Goal: Entertainment & Leisure: Consume media (video, audio)

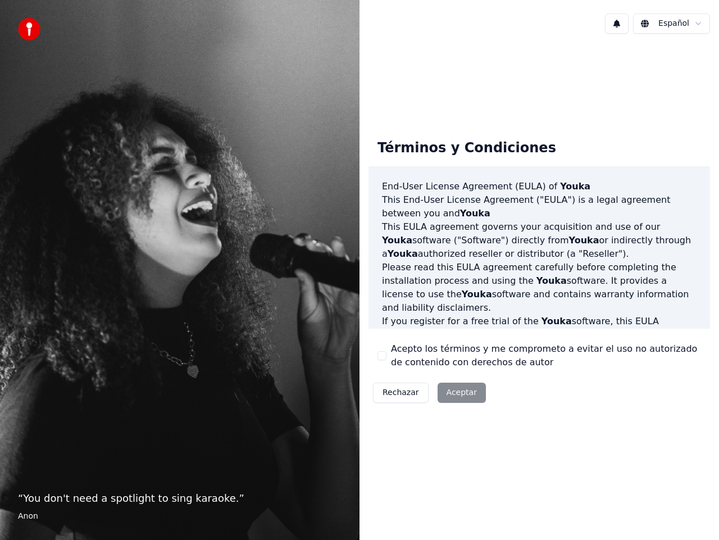
click at [453, 392] on div "Rechazar Aceptar" at bounding box center [430, 392] width 122 height 29
click at [446, 391] on div "Rechazar Aceptar" at bounding box center [430, 392] width 122 height 29
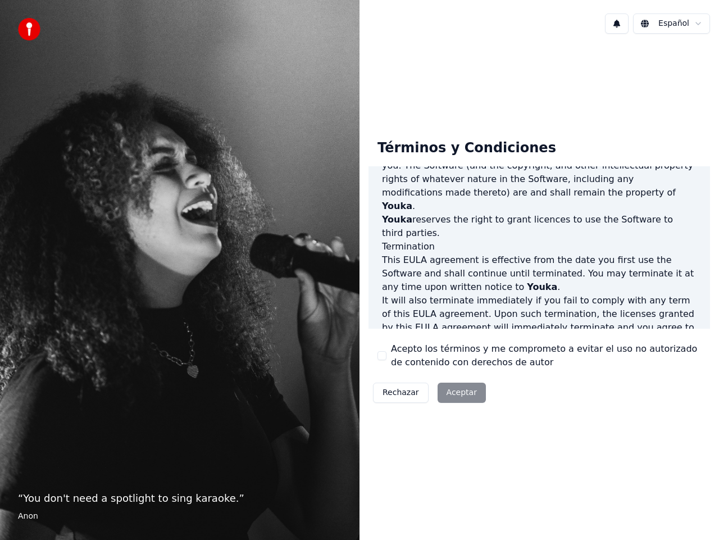
scroll to position [768, 0]
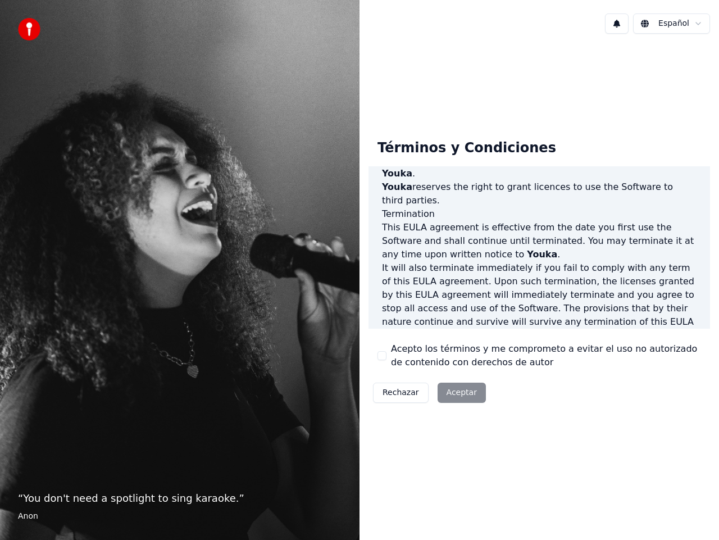
click at [458, 396] on div "Rechazar Aceptar" at bounding box center [430, 392] width 122 height 29
click at [462, 392] on div "Rechazar Aceptar" at bounding box center [430, 392] width 122 height 29
click at [458, 395] on div "Rechazar Aceptar" at bounding box center [430, 392] width 122 height 29
click at [452, 391] on div "Rechazar Aceptar" at bounding box center [430, 392] width 122 height 29
click at [449, 391] on div "Rechazar Aceptar" at bounding box center [430, 392] width 122 height 29
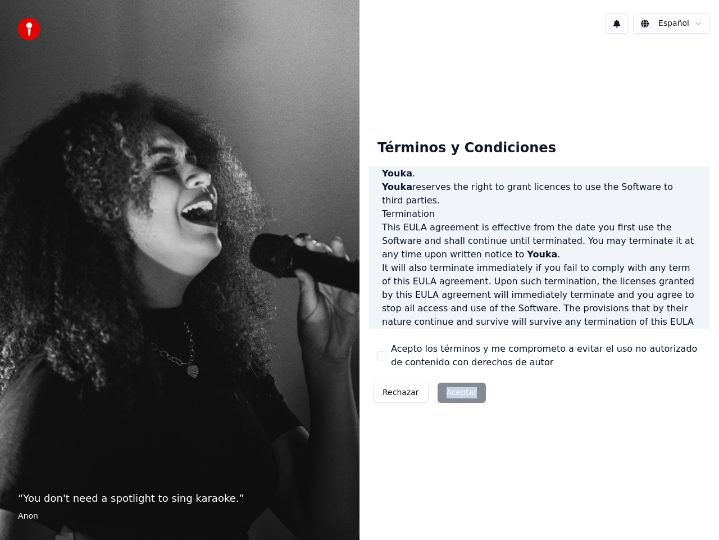
click at [449, 391] on div "Rechazar Aceptar" at bounding box center [430, 392] width 122 height 29
click at [459, 419] on div "Términos y Condiciones End-User License Agreement (EULA) of Youka This End-User…" at bounding box center [540, 269] width 360 height 452
click at [459, 399] on div "Rechazar Aceptar" at bounding box center [430, 392] width 122 height 29
click at [451, 447] on div "Términos y Condiciones End-User License Agreement (EULA) of Youka This End-User…" at bounding box center [540, 269] width 360 height 452
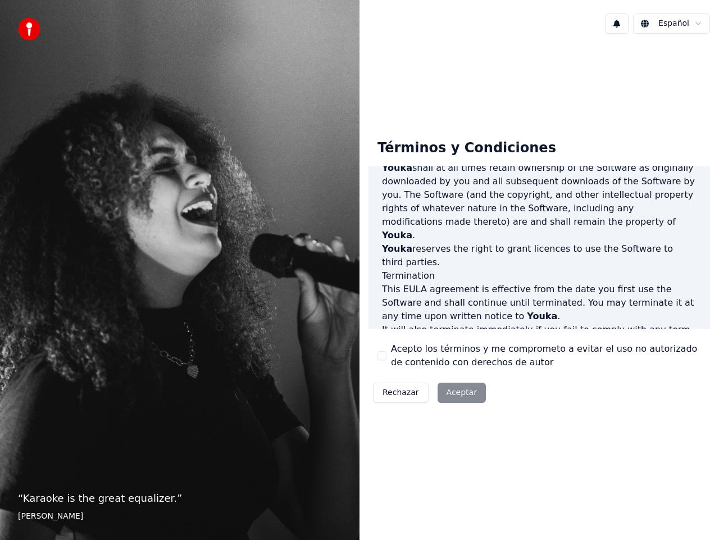
scroll to position [768, 0]
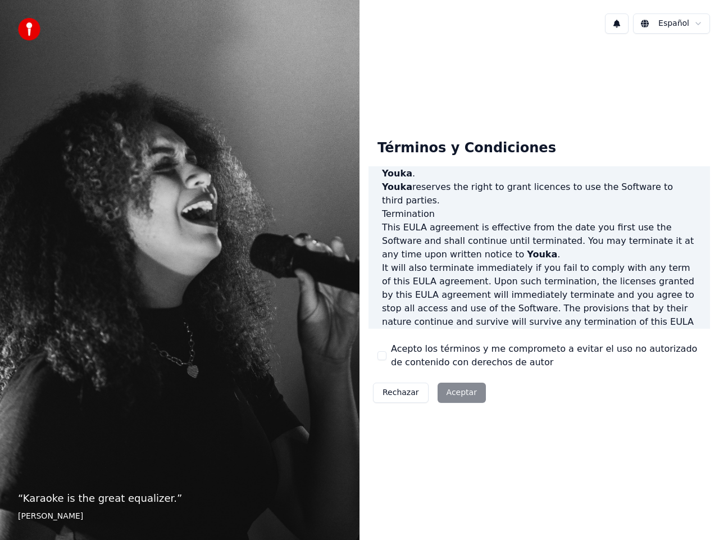
click at [481, 354] on label "Acepto los términos y me comprometo a evitar el uso no autorizado de contenido …" at bounding box center [546, 355] width 310 height 27
click at [387, 354] on button "Acepto los términos y me comprometo a evitar el uso no autorizado de contenido …" at bounding box center [382, 355] width 9 height 9
click at [463, 393] on button "Aceptar" at bounding box center [462, 393] width 48 height 20
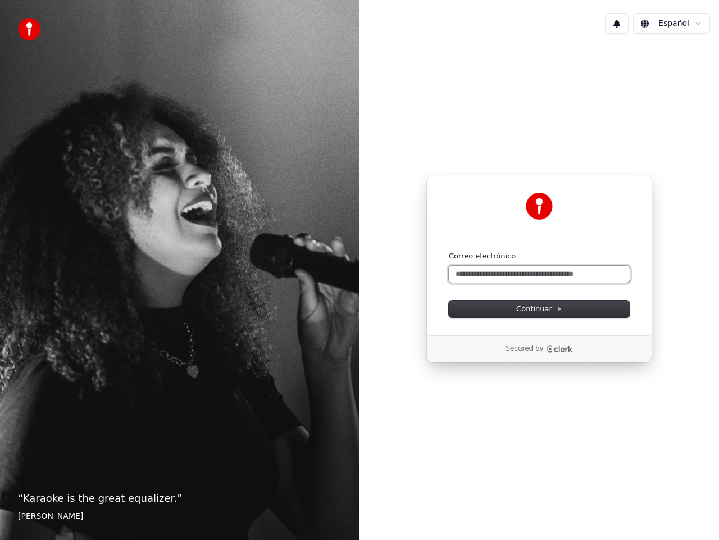
click at [467, 274] on input "Correo electrónico" at bounding box center [539, 274] width 181 height 17
click at [468, 272] on input "**" at bounding box center [539, 274] width 181 height 17
click at [535, 310] on span "Continuar" at bounding box center [540, 309] width 46 height 10
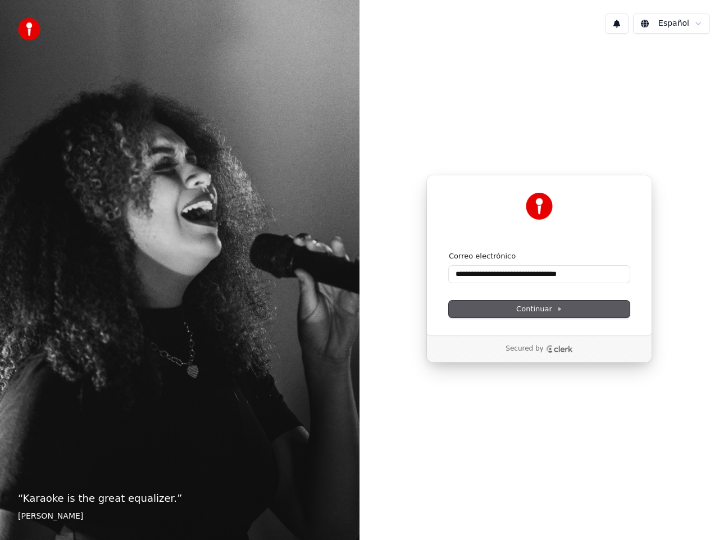
type input "**********"
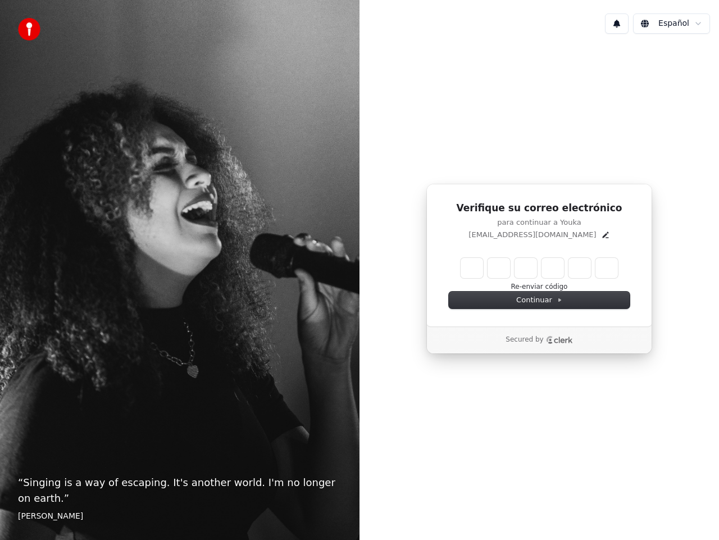
click at [482, 271] on input "Enter verification code" at bounding box center [539, 268] width 157 height 20
type input "******"
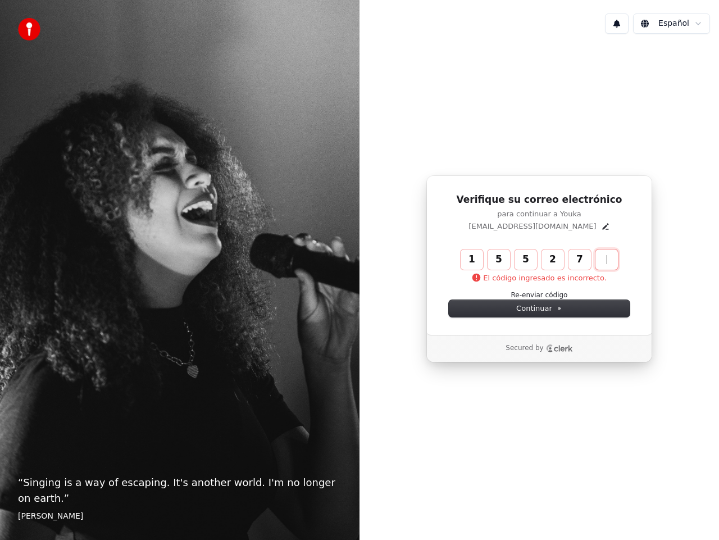
type input "******"
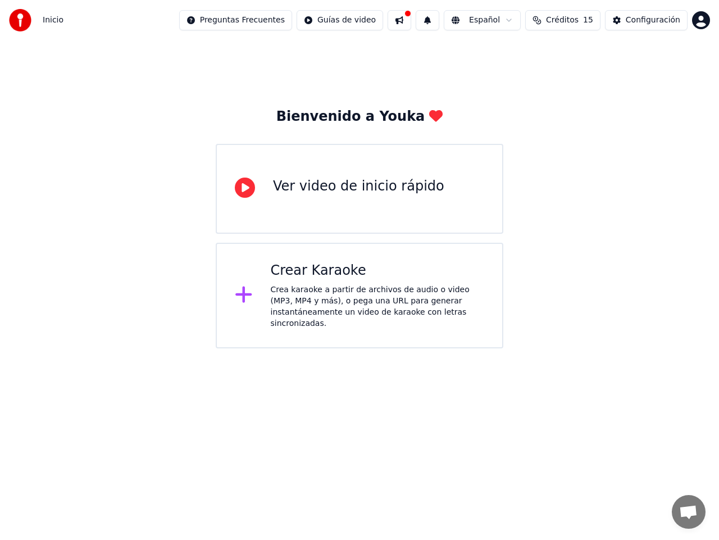
click at [337, 185] on div "Ver video de inicio rápido" at bounding box center [358, 187] width 171 height 18
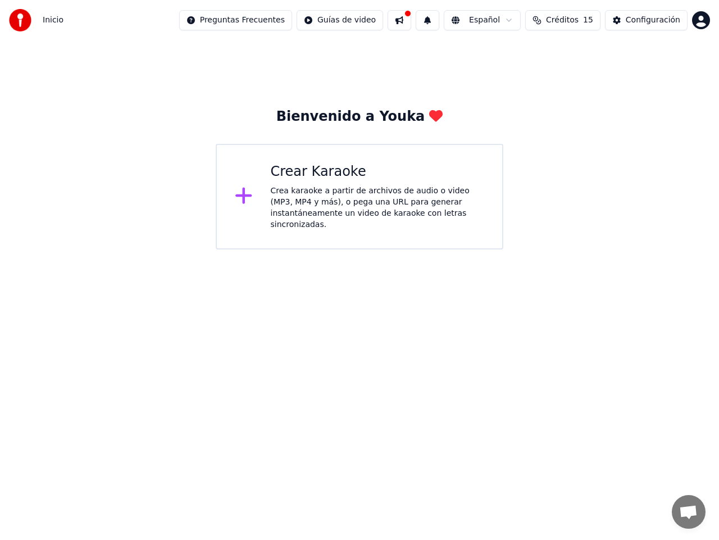
click at [337, 175] on div "Crear Karaoke" at bounding box center [378, 172] width 214 height 18
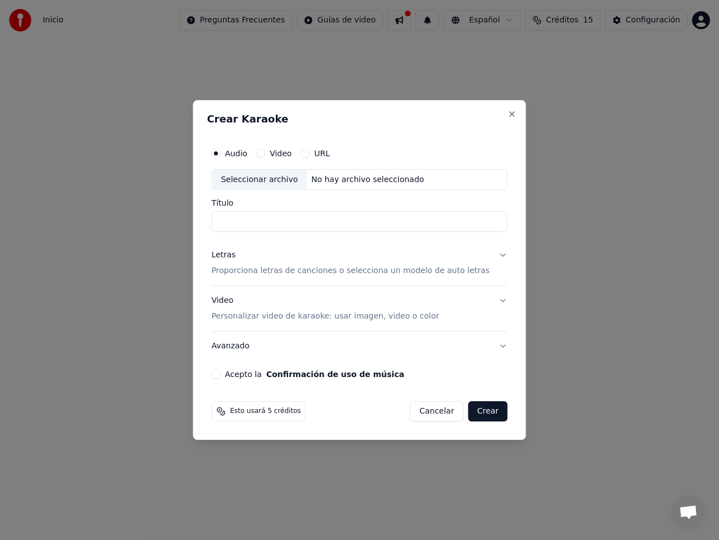
click at [330, 152] on label "URL" at bounding box center [322, 154] width 16 height 8
click at [310, 152] on button "URL" at bounding box center [305, 153] width 9 height 9
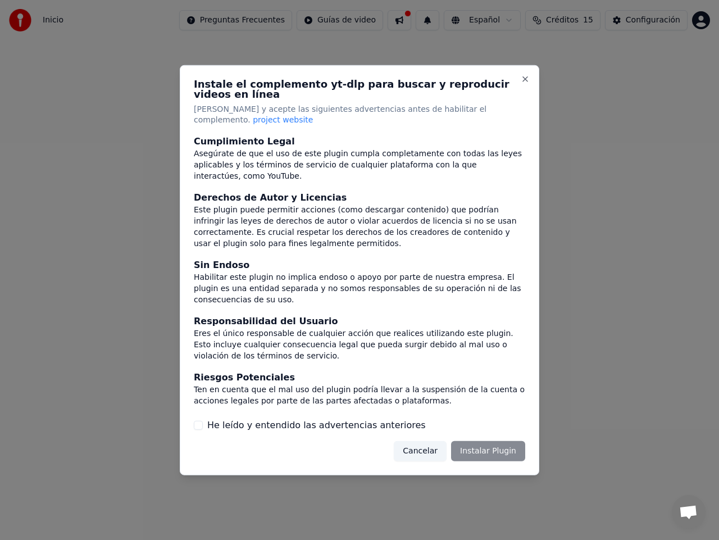
scroll to position [47, 0]
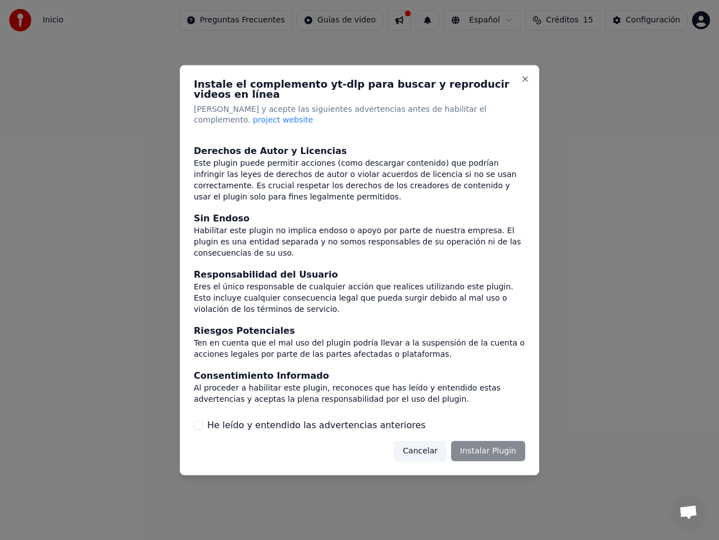
click at [405, 419] on div "He leído y entendido las advertencias anteriores" at bounding box center [360, 425] width 332 height 13
click at [470, 441] on div "Cancelar Instalar Plugin" at bounding box center [460, 451] width 132 height 20
click at [482, 441] on div "Cancelar Instalar Plugin" at bounding box center [460, 451] width 132 height 20
click at [259, 419] on label "He leído y entendido las advertencias anteriores" at bounding box center [316, 425] width 219 height 13
click at [203, 421] on button "He leído y entendido las advertencias anteriores" at bounding box center [198, 425] width 9 height 9
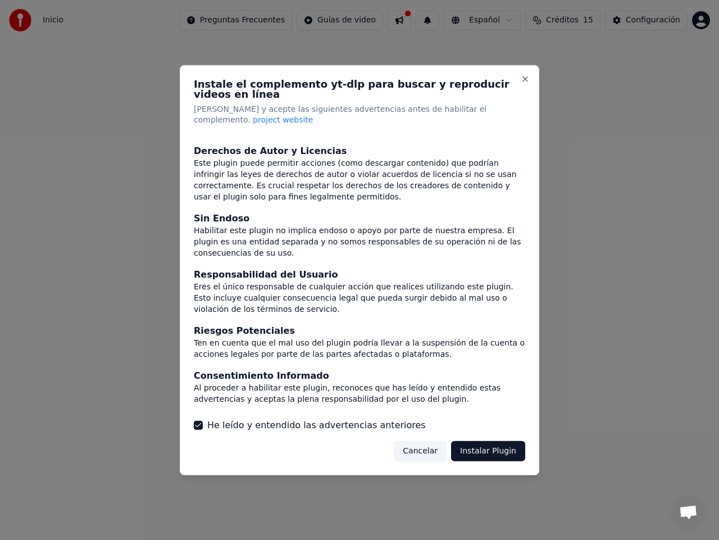
click at [257, 419] on label "He leído y entendido las advertencias anteriores" at bounding box center [316, 425] width 219 height 13
click at [203, 421] on button "He leído y entendido las advertencias anteriores" at bounding box center [198, 425] width 9 height 9
click at [278, 419] on label "He leído y entendido las advertencias anteriores" at bounding box center [316, 425] width 219 height 13
click at [203, 421] on button "He leído y entendido las advertencias anteriores" at bounding box center [198, 425] width 9 height 9
click at [491, 441] on button "Instalar Plugin" at bounding box center [488, 451] width 74 height 20
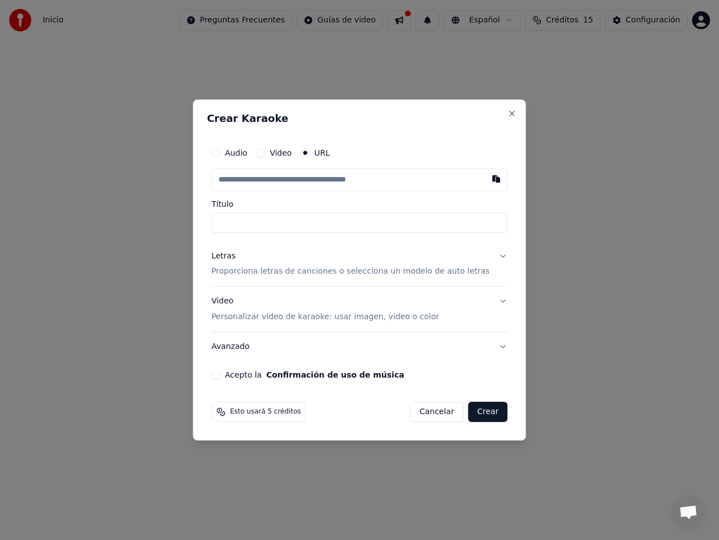
paste input "**********"
type input "**********"
click at [472, 416] on button "Crear" at bounding box center [487, 412] width 39 height 20
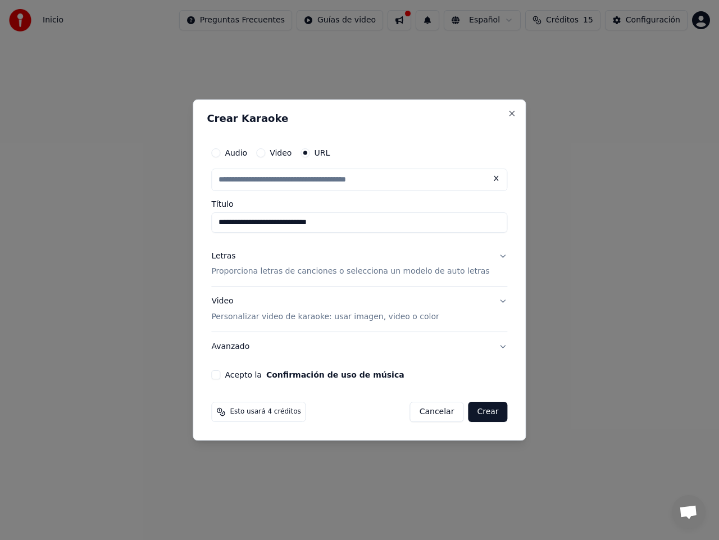
type input "**********"
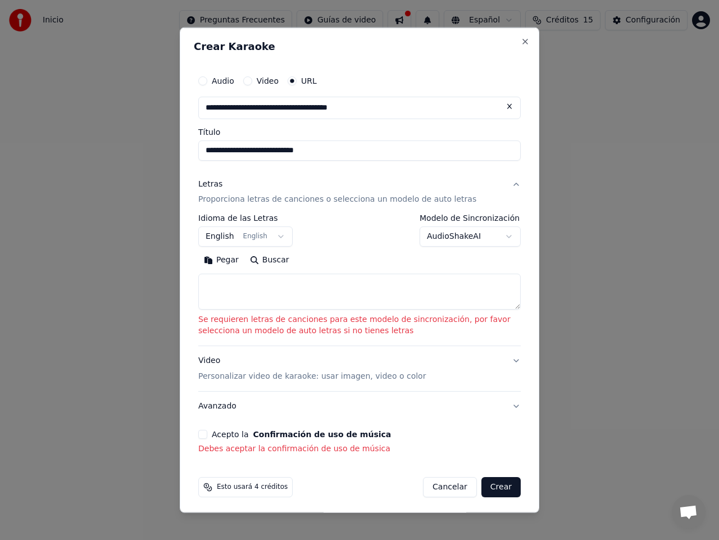
click at [273, 236] on button "English English" at bounding box center [245, 237] width 94 height 20
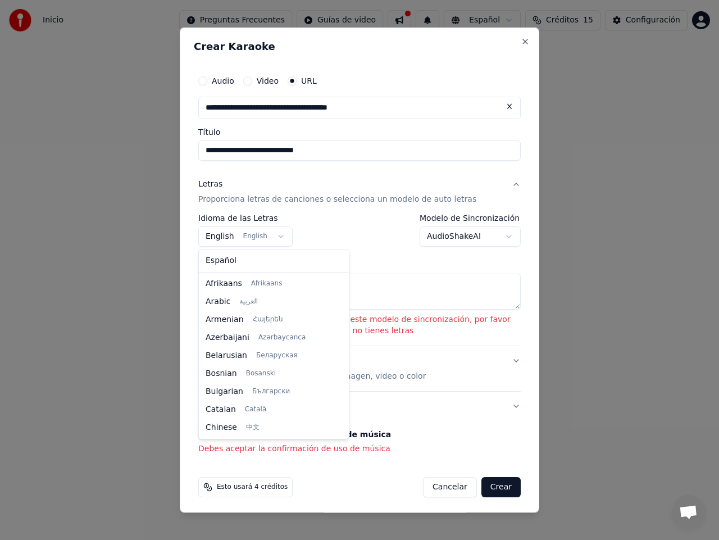
scroll to position [90, 0]
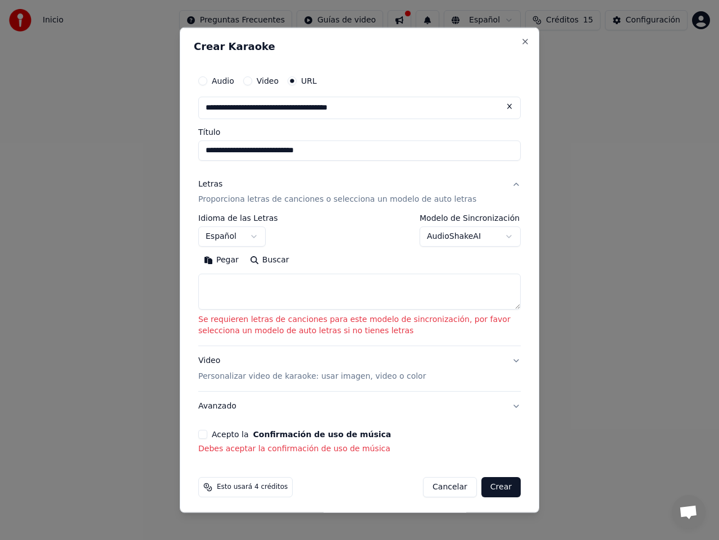
click at [250, 287] on textarea at bounding box center [359, 292] width 323 height 36
click at [229, 438] on label "Acepto la Confirmación de uso de música" at bounding box center [301, 435] width 179 height 8
click at [207, 438] on button "Acepto la Confirmación de uso de música" at bounding box center [202, 434] width 9 height 9
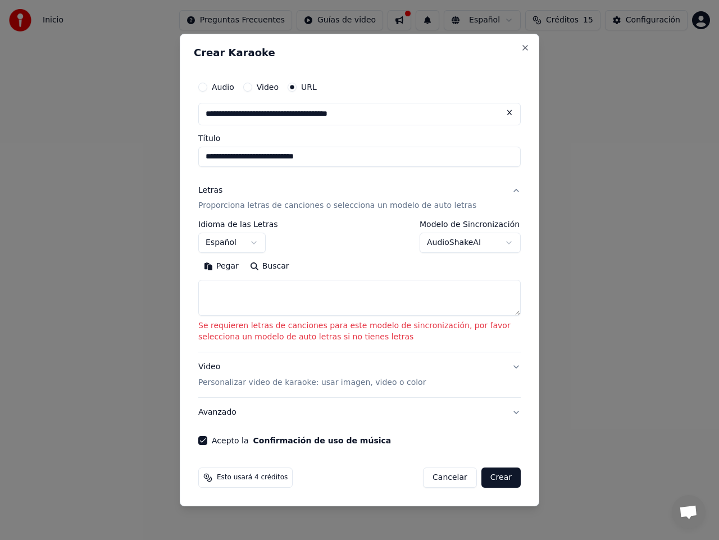
click at [501, 474] on button "Crear" at bounding box center [501, 478] width 39 height 20
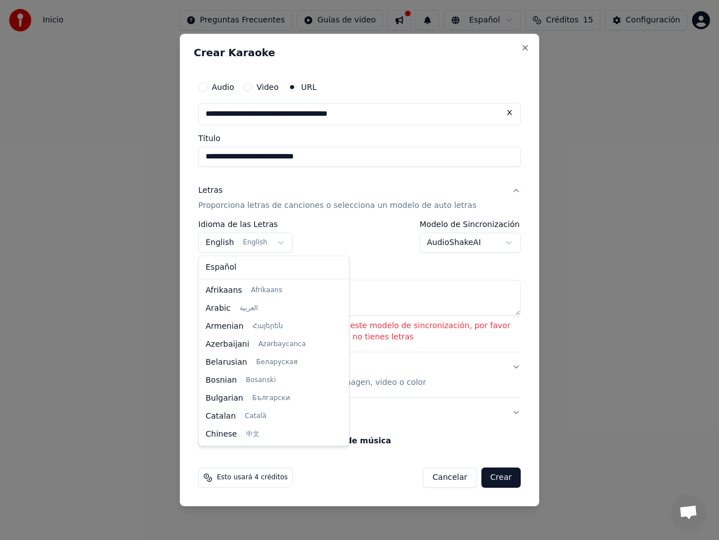
click at [273, 246] on body "**********" at bounding box center [359, 125] width 719 height 250
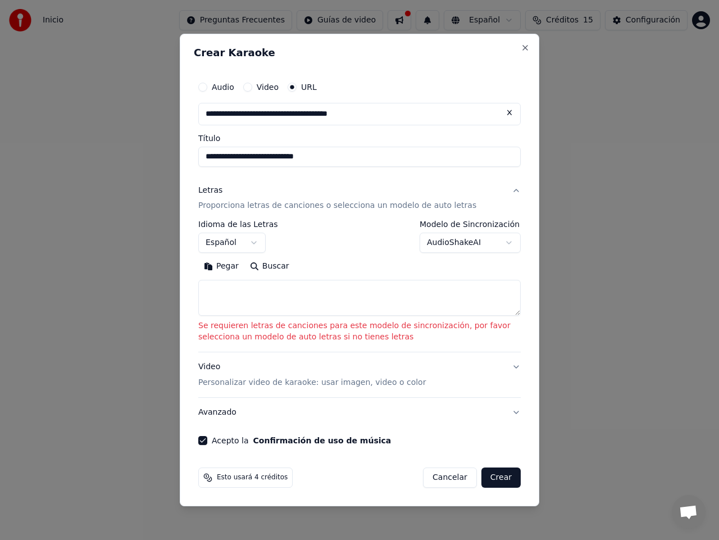
click at [496, 478] on button "Crear" at bounding box center [501, 478] width 39 height 20
select select "**"
click at [266, 264] on button "Buscar" at bounding box center [270, 267] width 51 height 18
click at [512, 242] on body "**********" at bounding box center [359, 125] width 719 height 250
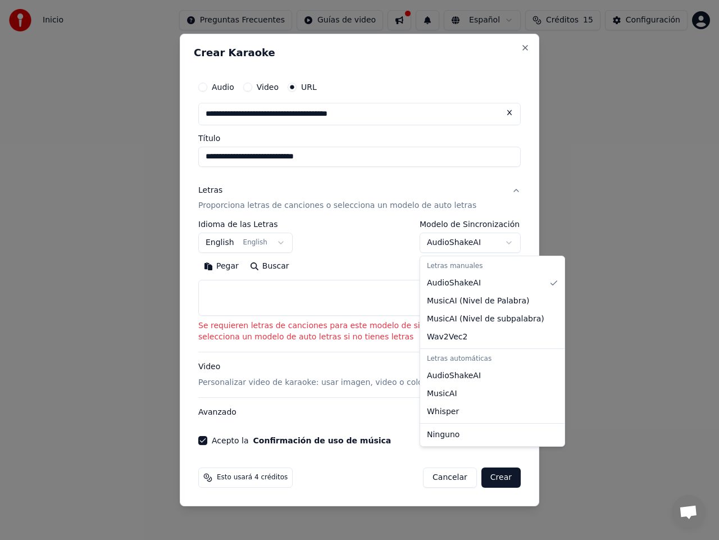
select select "**********"
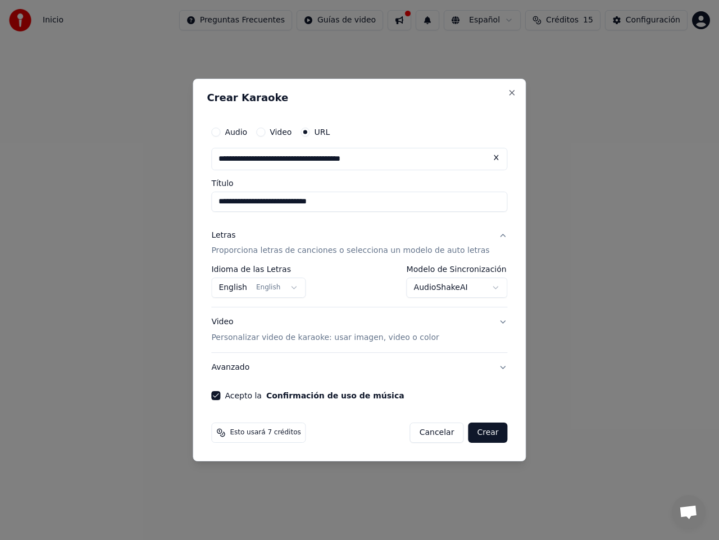
click at [475, 433] on button "Crear" at bounding box center [487, 433] width 39 height 20
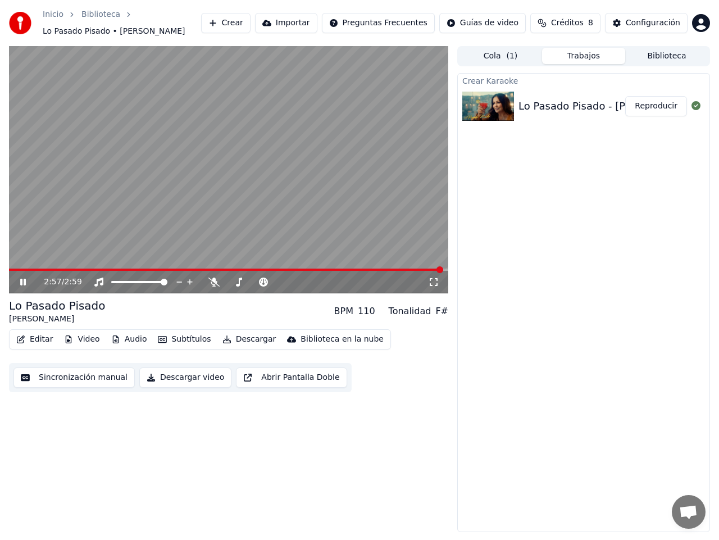
click at [238, 176] on video at bounding box center [229, 169] width 440 height 247
click at [216, 282] on icon at bounding box center [214, 282] width 11 height 9
click at [222, 203] on video at bounding box center [229, 169] width 440 height 247
click at [164, 267] on video at bounding box center [229, 169] width 440 height 247
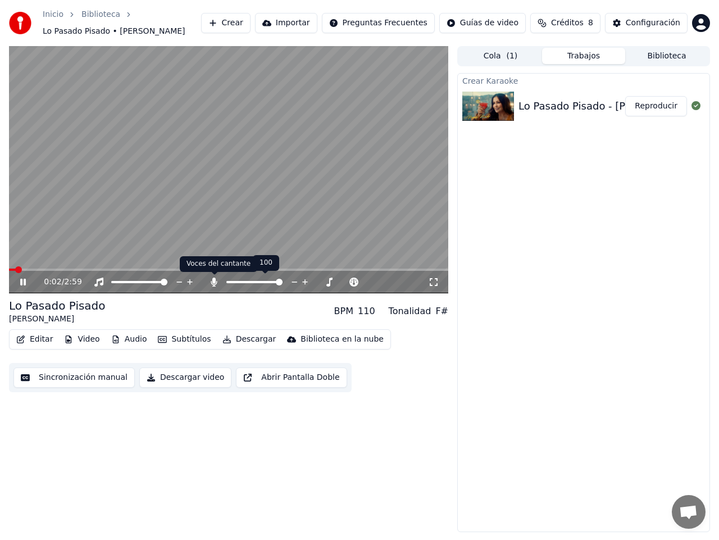
click at [211, 281] on icon at bounding box center [214, 282] width 11 height 9
click at [227, 279] on span at bounding box center [230, 282] width 7 height 7
click at [238, 286] on icon at bounding box center [239, 282] width 6 height 9
click at [211, 282] on icon at bounding box center [214, 282] width 11 height 9
click at [214, 282] on icon at bounding box center [214, 282] width 6 height 9
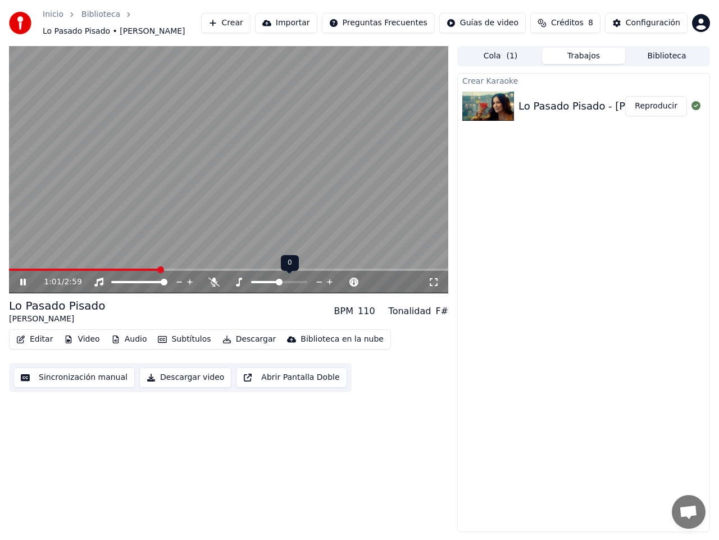
click at [280, 279] on span at bounding box center [279, 282] width 7 height 7
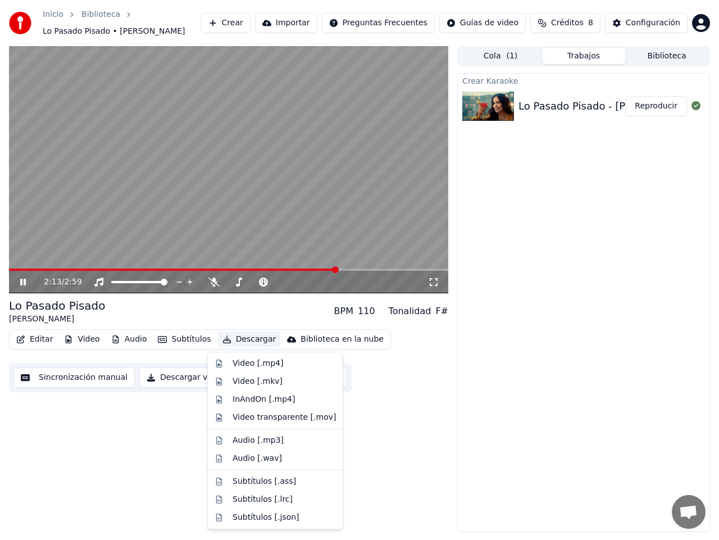
click at [237, 340] on button "Descargar" at bounding box center [249, 340] width 63 height 16
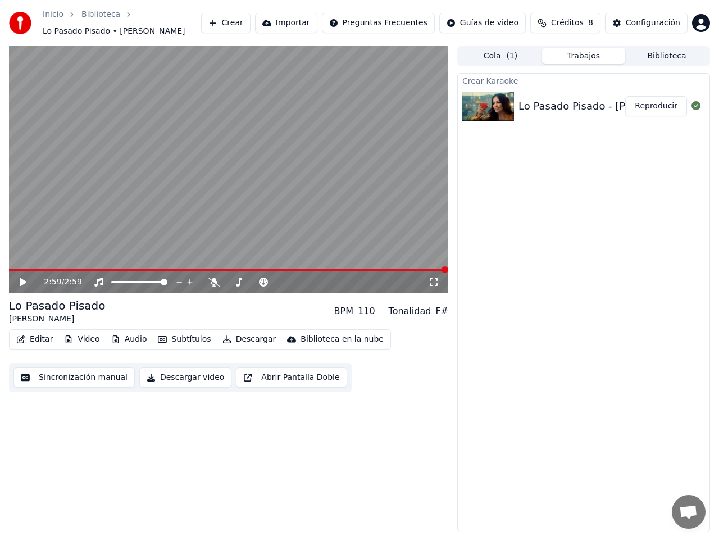
click at [215, 182] on video at bounding box center [229, 169] width 440 height 247
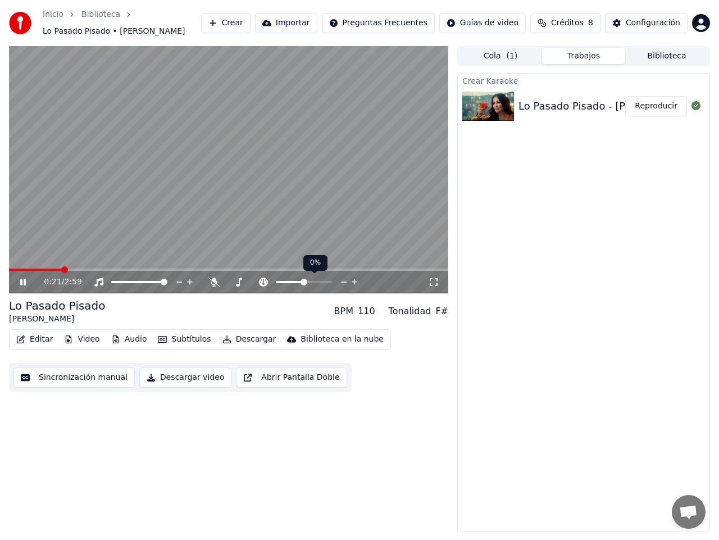
click at [304, 279] on span at bounding box center [304, 282] width 7 height 7
click at [287, 281] on span at bounding box center [287, 282] width 7 height 7
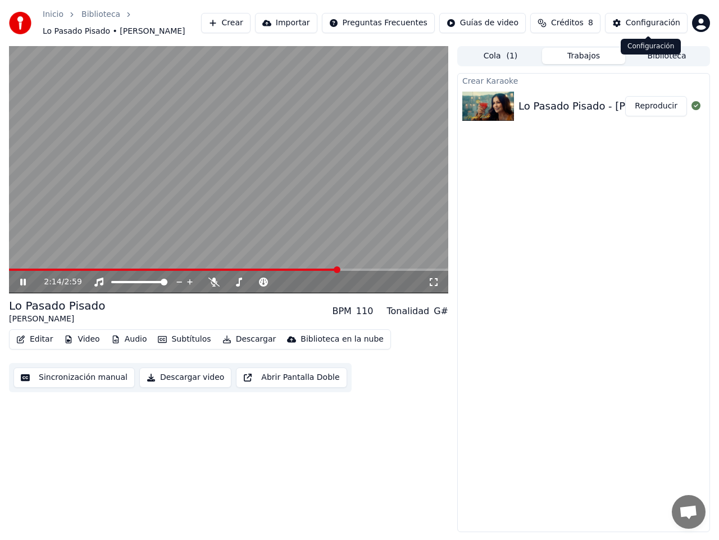
click at [657, 22] on div "Configuración" at bounding box center [653, 22] width 55 height 11
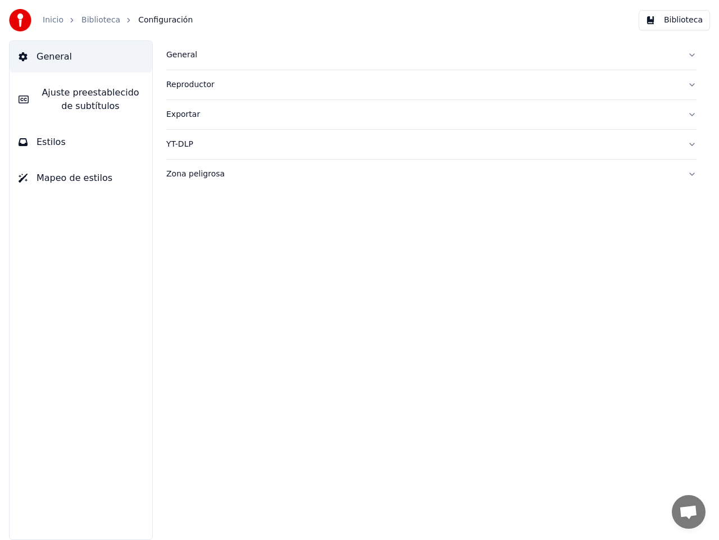
click at [691, 85] on button "Reproductor" at bounding box center [431, 84] width 531 height 29
click at [189, 86] on div "Reproductor" at bounding box center [422, 84] width 513 height 11
click at [185, 55] on div "General" at bounding box center [422, 54] width 513 height 11
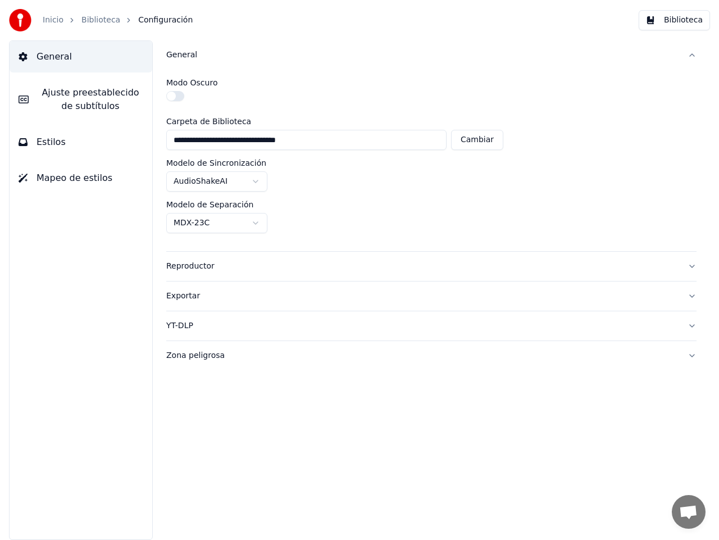
click at [22, 14] on img at bounding box center [20, 20] width 22 height 22
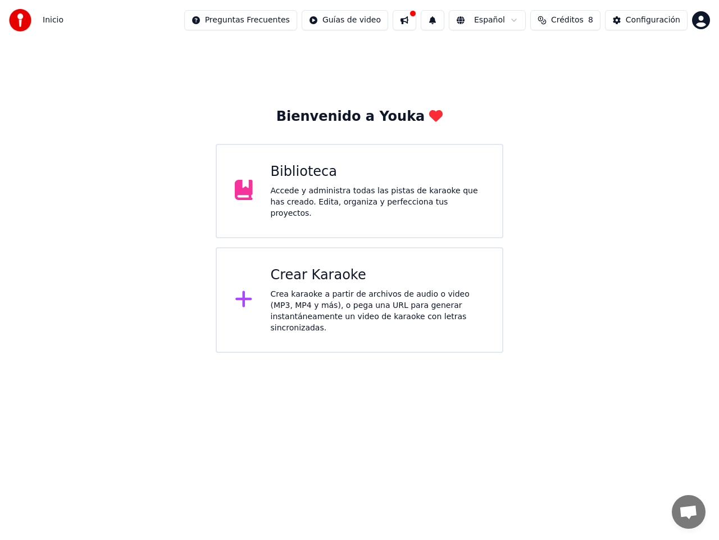
click at [307, 180] on div "Biblioteca" at bounding box center [378, 172] width 214 height 18
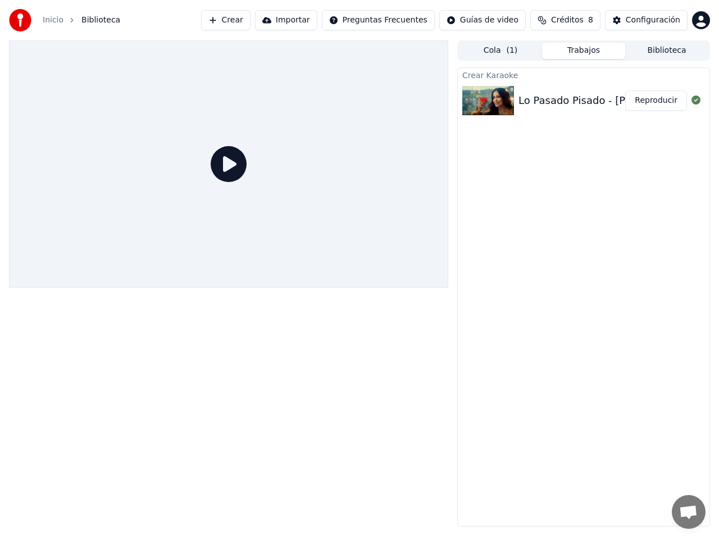
click at [558, 96] on div "Lo Pasado Pisado - [PERSON_NAME]" at bounding box center [609, 101] width 181 height 16
click at [483, 96] on img at bounding box center [489, 100] width 52 height 29
click at [488, 98] on img at bounding box center [489, 100] width 52 height 29
click at [662, 98] on button "Reproducir" at bounding box center [657, 100] width 62 height 20
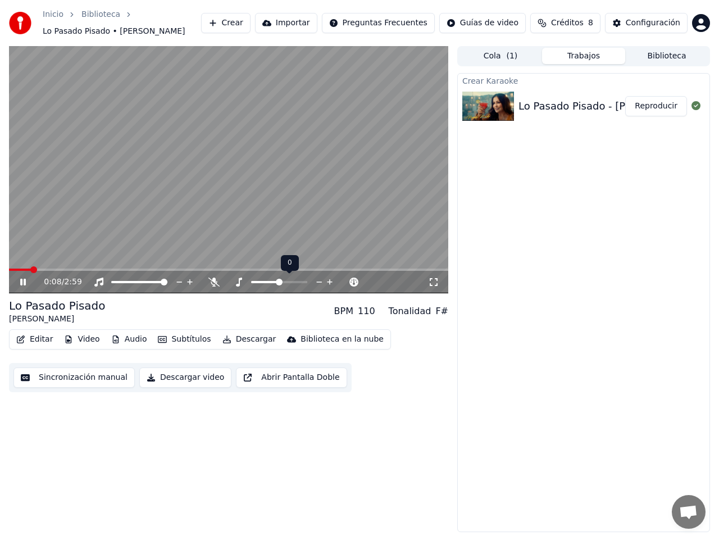
click at [281, 279] on span at bounding box center [279, 282] width 7 height 7
click at [239, 341] on button "Descargar" at bounding box center [249, 340] width 63 height 16
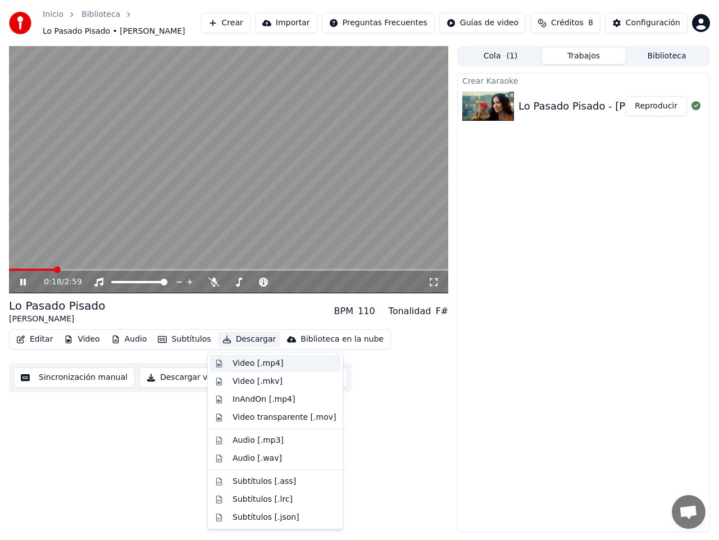
click at [245, 362] on div "Video [.mp4]" at bounding box center [258, 363] width 51 height 11
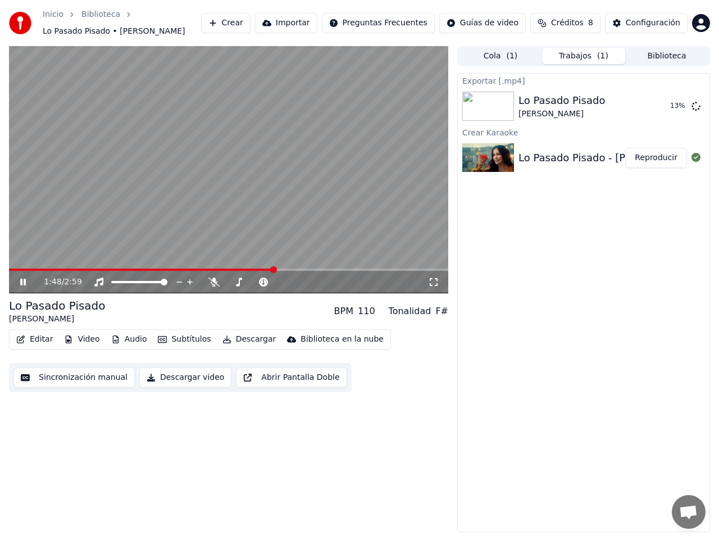
click at [222, 162] on video at bounding box center [229, 169] width 440 height 247
click at [232, 171] on video at bounding box center [229, 169] width 440 height 247
click at [215, 280] on icon at bounding box center [214, 282] width 11 height 9
click at [240, 284] on icon at bounding box center [239, 282] width 6 height 9
click at [242, 283] on icon at bounding box center [238, 282] width 11 height 9
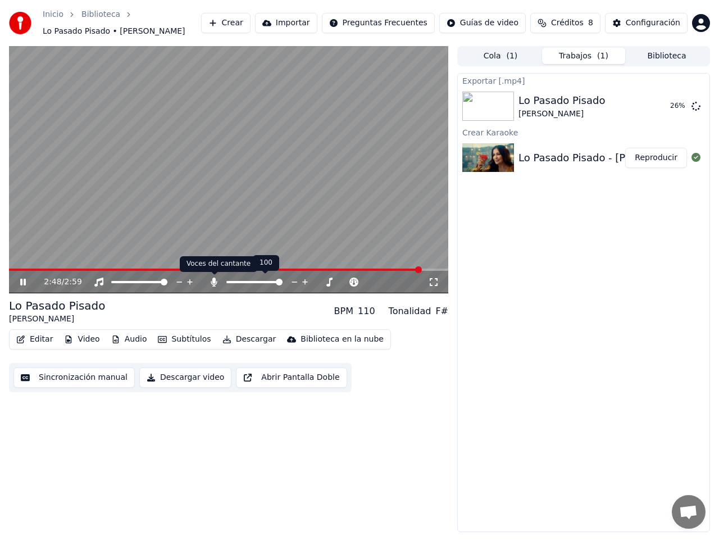
click at [213, 281] on icon at bounding box center [214, 282] width 6 height 9
click at [227, 162] on video at bounding box center [229, 169] width 440 height 247
click at [211, 282] on icon at bounding box center [214, 282] width 11 height 9
click at [213, 283] on icon at bounding box center [214, 282] width 6 height 9
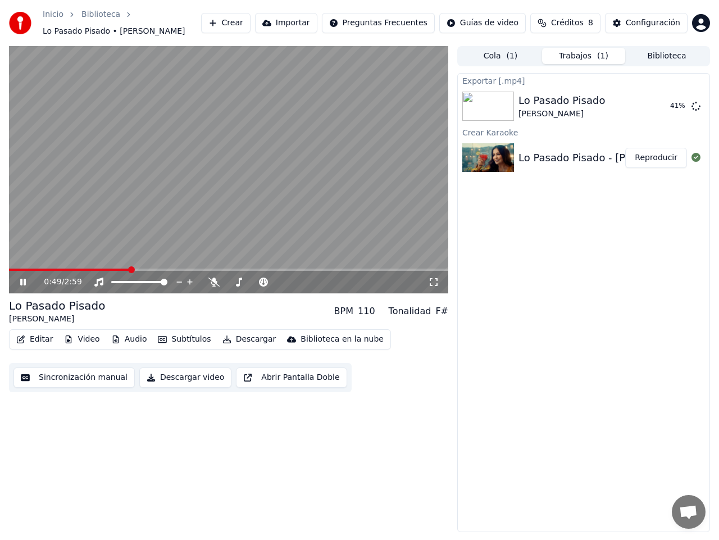
click at [245, 149] on video at bounding box center [229, 169] width 440 height 247
click at [251, 21] on button "Crear" at bounding box center [225, 23] width 49 height 20
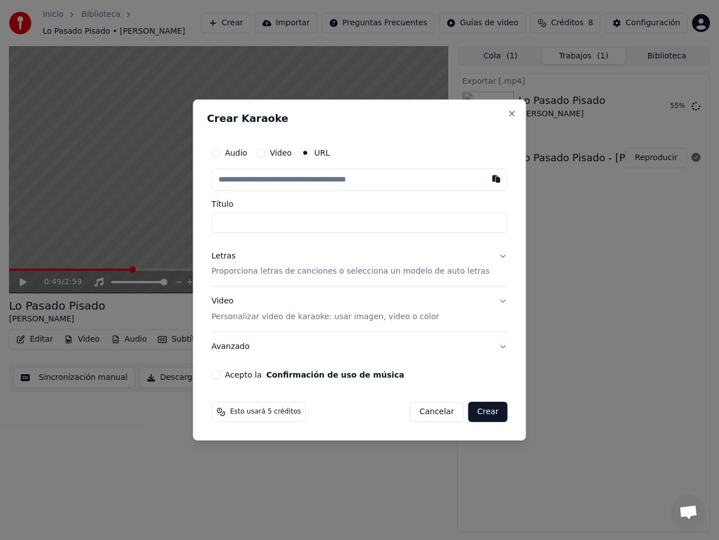
paste input "**********"
type input "**********"
click at [266, 378] on label "Acepto la Confirmación de uso de música" at bounding box center [314, 375] width 179 height 8
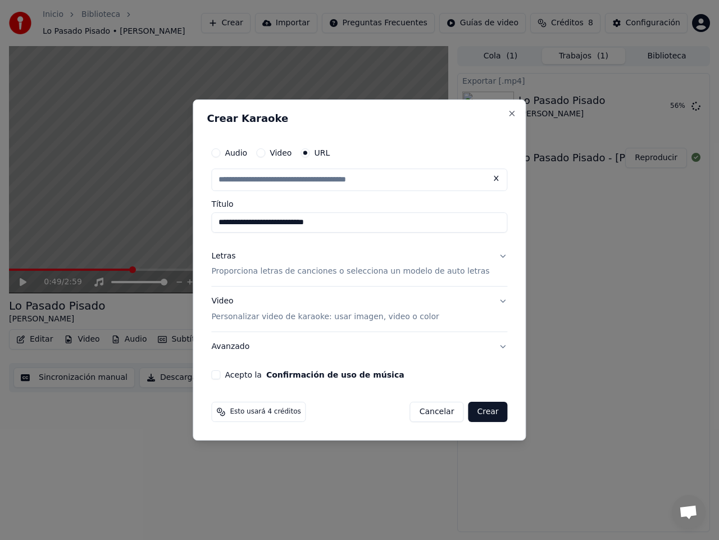
click at [220, 378] on button "Acepto la Confirmación de uso de música" at bounding box center [215, 374] width 9 height 9
click at [468, 410] on button "Crear" at bounding box center [487, 412] width 39 height 20
type input "**********"
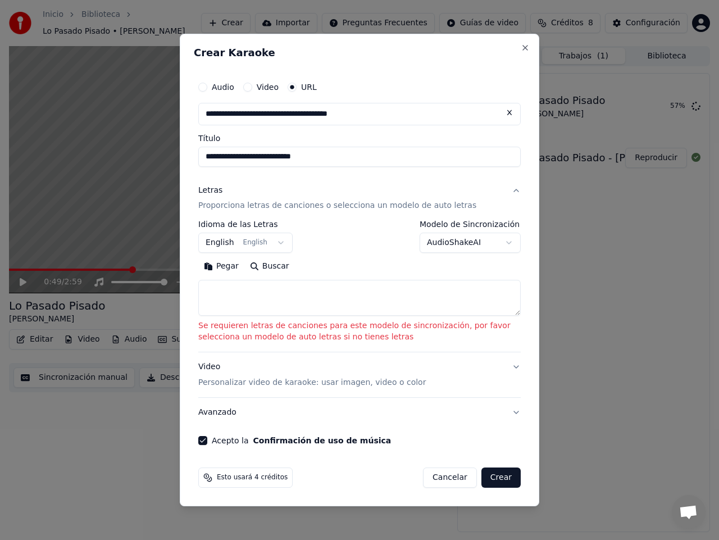
click at [266, 266] on button "Buscar" at bounding box center [270, 267] width 51 height 18
type textarea "**********"
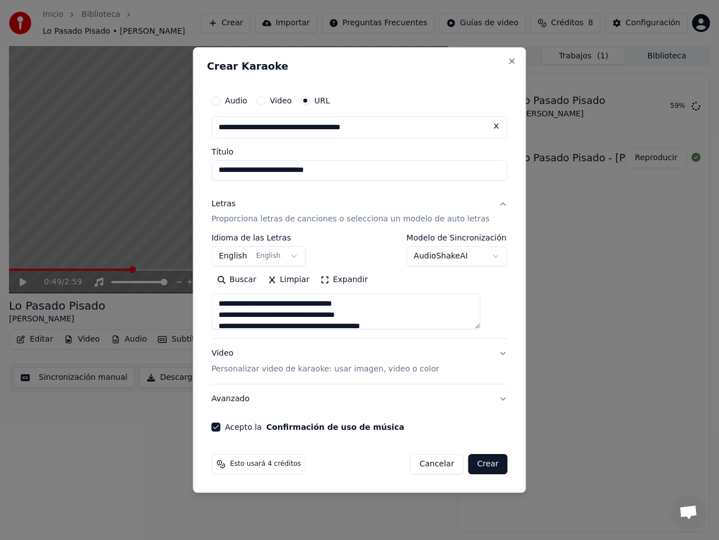
click at [303, 257] on button "English English" at bounding box center [258, 257] width 94 height 20
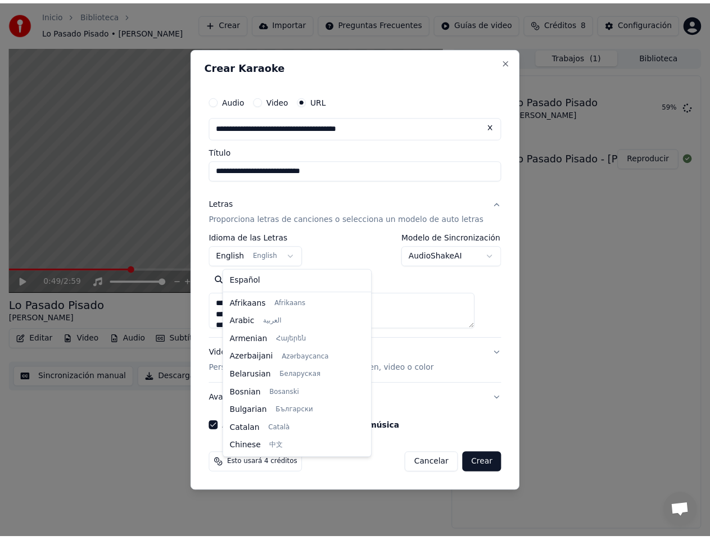
scroll to position [90, 0]
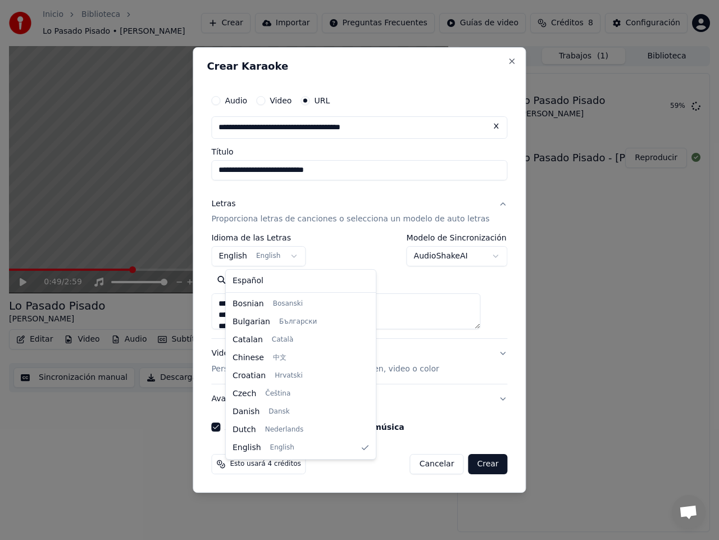
select select "**"
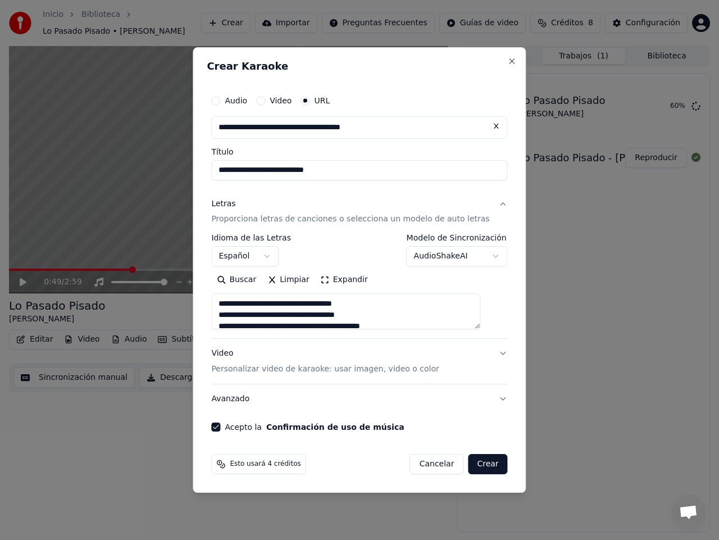
click at [472, 462] on button "Crear" at bounding box center [487, 464] width 39 height 20
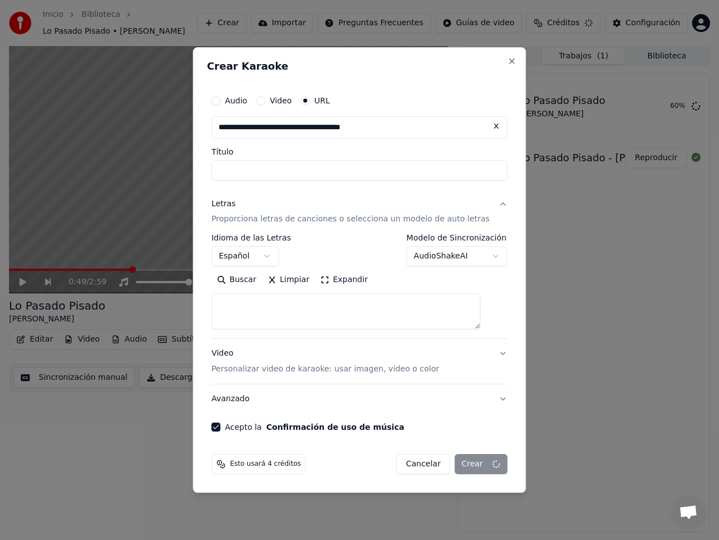
select select
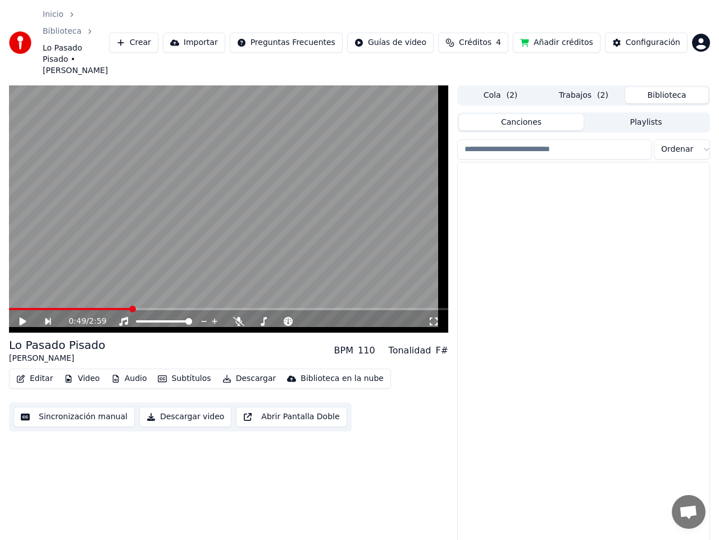
click at [651, 87] on button "Biblioteca" at bounding box center [667, 95] width 83 height 16
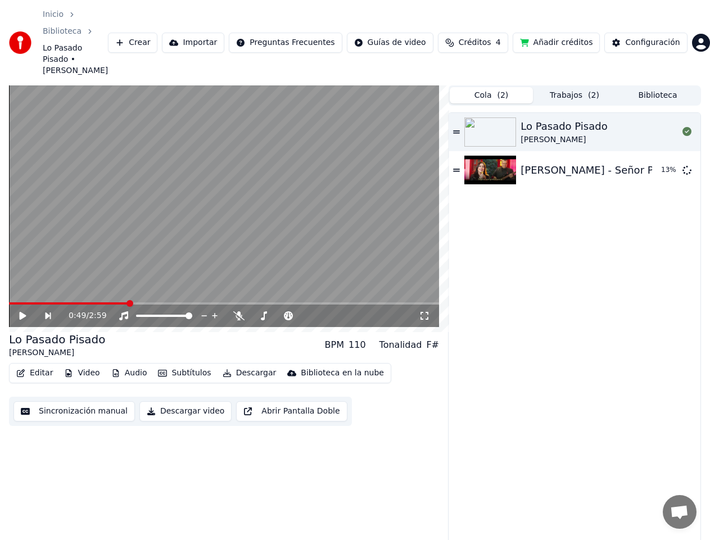
click at [505, 87] on button "Cola ( 2 )" at bounding box center [491, 95] width 83 height 16
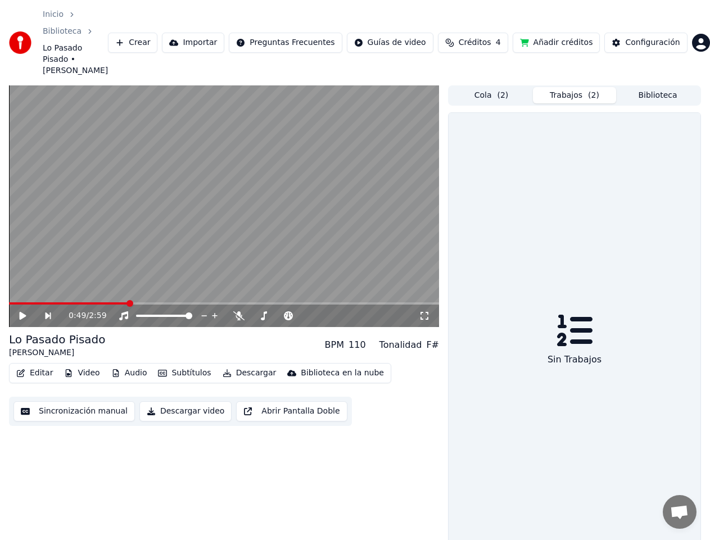
click at [565, 87] on button "Trabajos ( 2 )" at bounding box center [574, 95] width 83 height 16
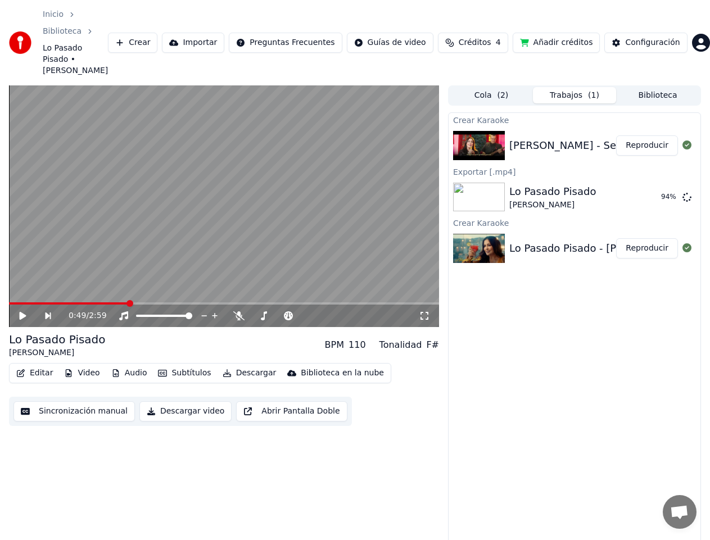
click at [540, 138] on div "[PERSON_NAME] - Señor Prohibido" at bounding box center [596, 146] width 174 height 16
click at [474, 131] on img at bounding box center [479, 145] width 52 height 29
click at [529, 138] on div "[PERSON_NAME] - Señor Prohibido" at bounding box center [596, 146] width 174 height 16
click at [528, 138] on div "[PERSON_NAME] - Señor Prohibido" at bounding box center [596, 146] width 174 height 16
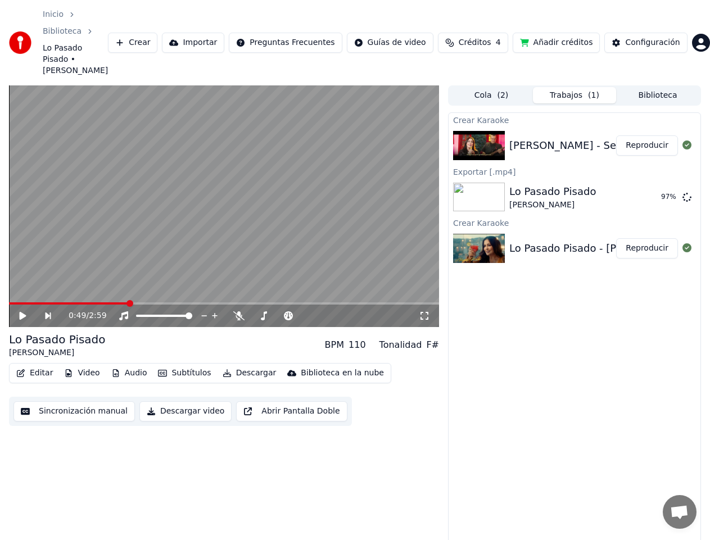
click at [489, 131] on img at bounding box center [479, 145] width 52 height 29
click at [223, 186] on video at bounding box center [224, 206] width 430 height 242
click at [224, 180] on video at bounding box center [224, 206] width 430 height 242
click at [640, 135] on button "Reproducir" at bounding box center [647, 145] width 62 height 20
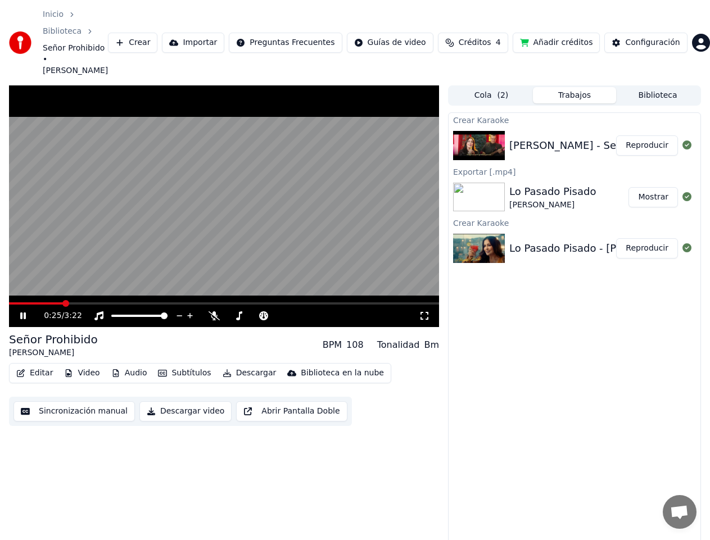
click at [16, 274] on video at bounding box center [224, 206] width 430 height 242
click at [17, 302] on span at bounding box center [13, 303] width 8 height 2
click at [164, 193] on video at bounding box center [224, 206] width 430 height 242
click at [53, 273] on video at bounding box center [224, 206] width 430 height 242
click at [53, 302] on span at bounding box center [31, 303] width 44 height 2
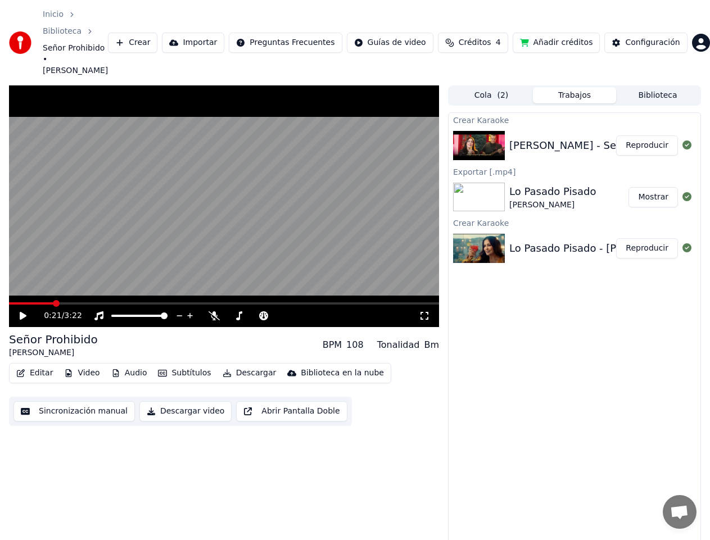
click at [23, 312] on icon at bounding box center [23, 316] width 7 height 8
click at [67, 271] on video at bounding box center [224, 206] width 430 height 242
click at [56, 274] on video at bounding box center [224, 206] width 430 height 242
click at [56, 302] on span at bounding box center [60, 303] width 102 height 2
click at [34, 273] on video at bounding box center [224, 206] width 430 height 242
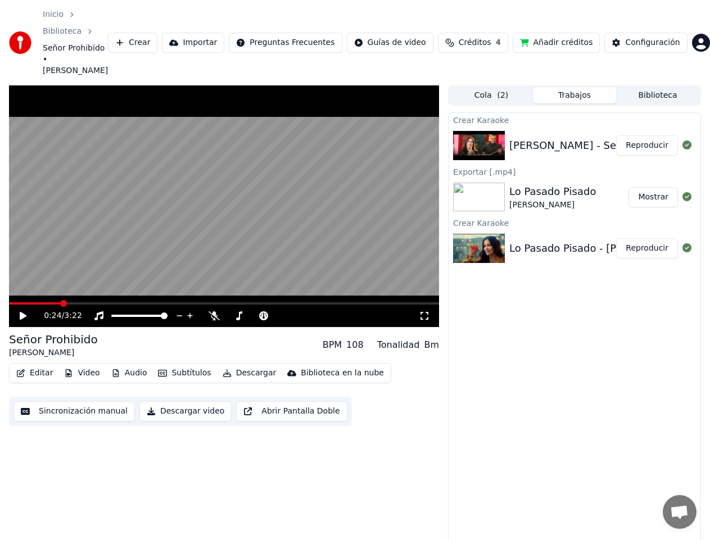
click at [34, 302] on span at bounding box center [35, 303] width 52 height 2
click at [19, 311] on icon at bounding box center [31, 315] width 26 height 9
click at [20, 311] on icon at bounding box center [31, 315] width 26 height 9
click at [45, 302] on span at bounding box center [27, 303] width 36 height 2
click at [22, 311] on icon at bounding box center [31, 315] width 26 height 9
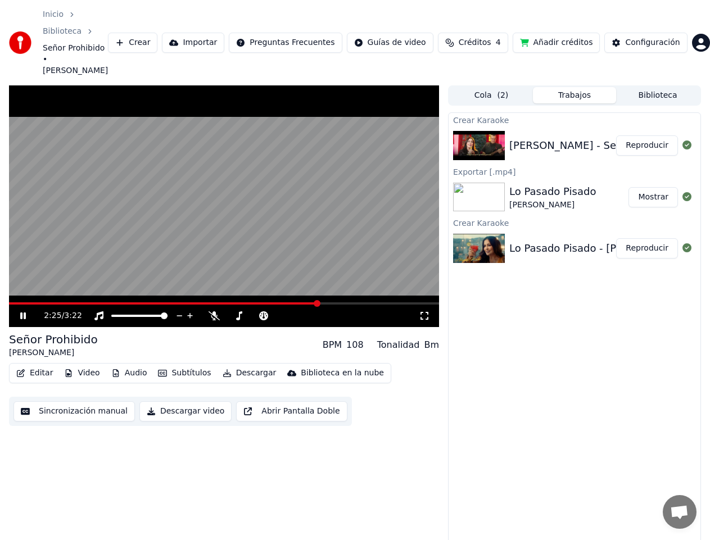
click at [159, 370] on icon "button" at bounding box center [163, 373] width 9 height 7
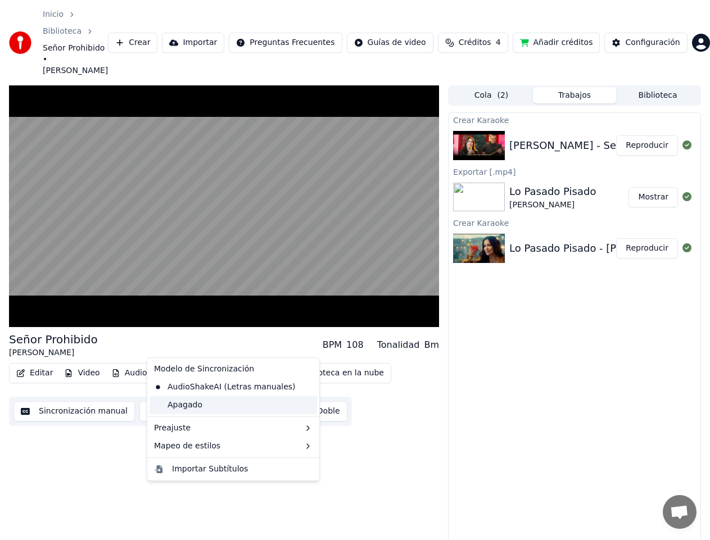
click at [178, 406] on div "Apagado" at bounding box center [234, 405] width 168 height 18
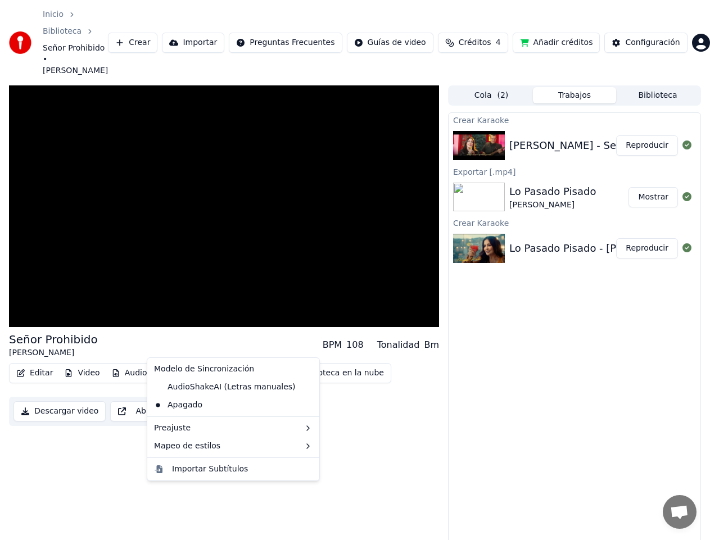
click at [168, 365] on button "Subtítulos" at bounding box center [184, 373] width 62 height 16
click at [170, 404] on div "Apagado" at bounding box center [234, 405] width 168 height 18
click at [180, 365] on button "Subtítulos" at bounding box center [184, 373] width 62 height 16
click at [191, 386] on div "AudioShakeAI (Letras manuales)" at bounding box center [225, 387] width 151 height 18
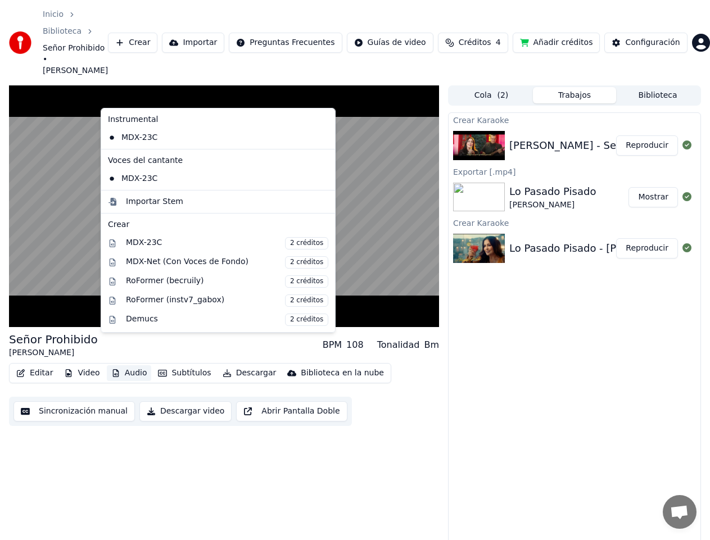
click at [129, 365] on button "Audio" at bounding box center [129, 373] width 45 height 16
click at [357, 465] on div "3:16 / 3:22 Señor Prohibido [PERSON_NAME] BPM 108 Tonalidad Bm Editar Video Aud…" at bounding box center [224, 328] width 430 height 486
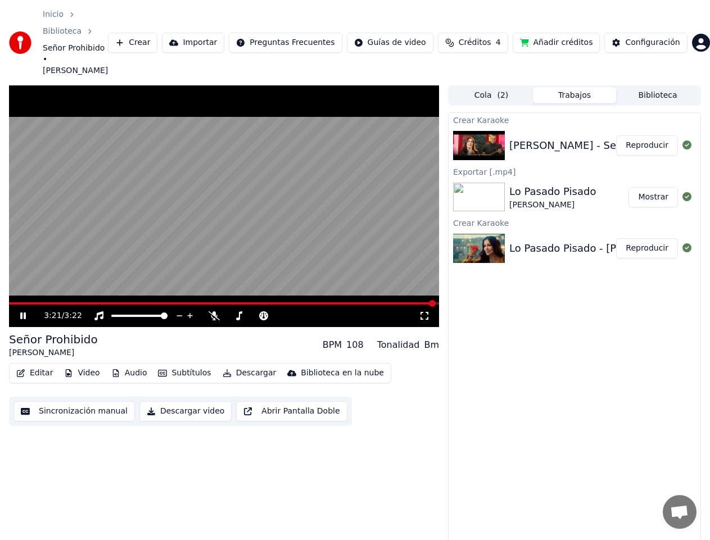
click at [210, 175] on video at bounding box center [224, 206] width 430 height 242
click at [133, 300] on span at bounding box center [133, 303] width 7 height 7
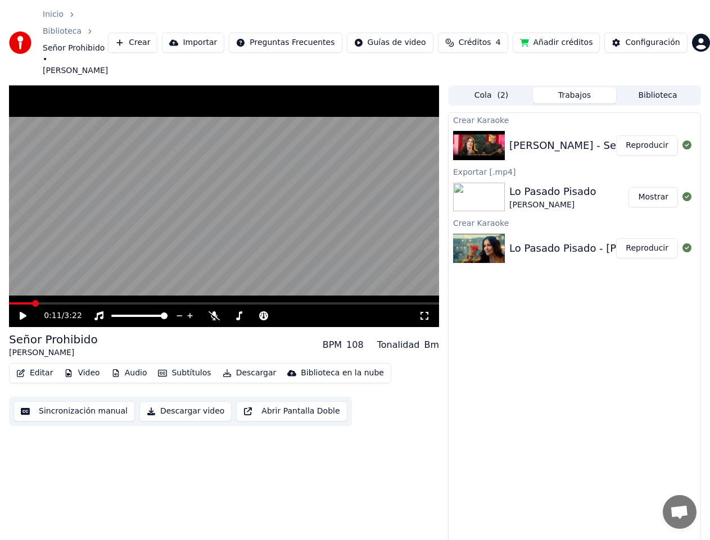
click at [32, 300] on span at bounding box center [35, 303] width 7 height 7
click at [23, 312] on icon at bounding box center [23, 316] width 7 height 8
click at [82, 365] on button "Video" at bounding box center [82, 373] width 44 height 16
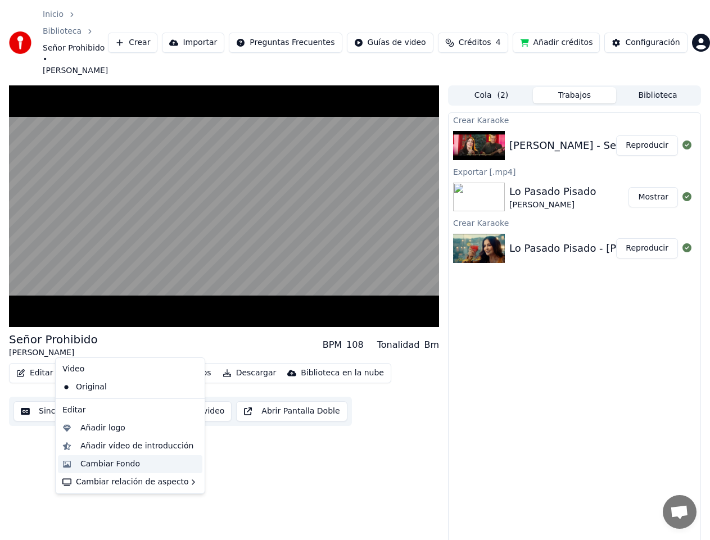
click at [83, 464] on div "Cambiar Fondo" at bounding box center [110, 464] width 60 height 11
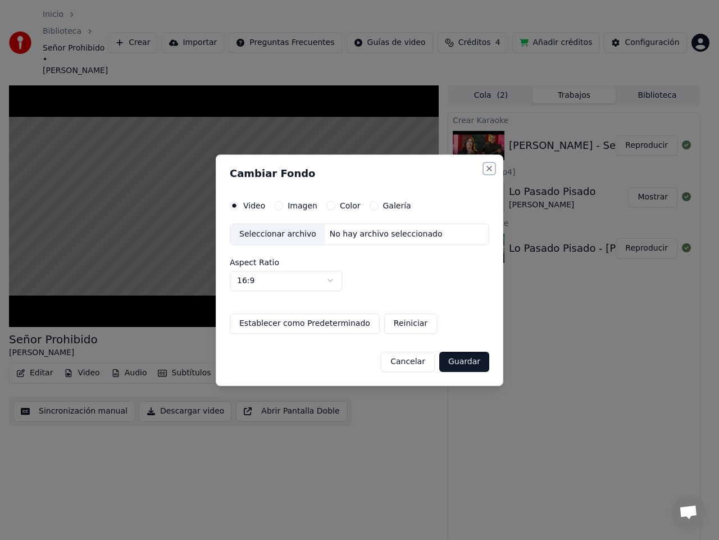
click at [492, 168] on button "Close" at bounding box center [489, 168] width 9 height 9
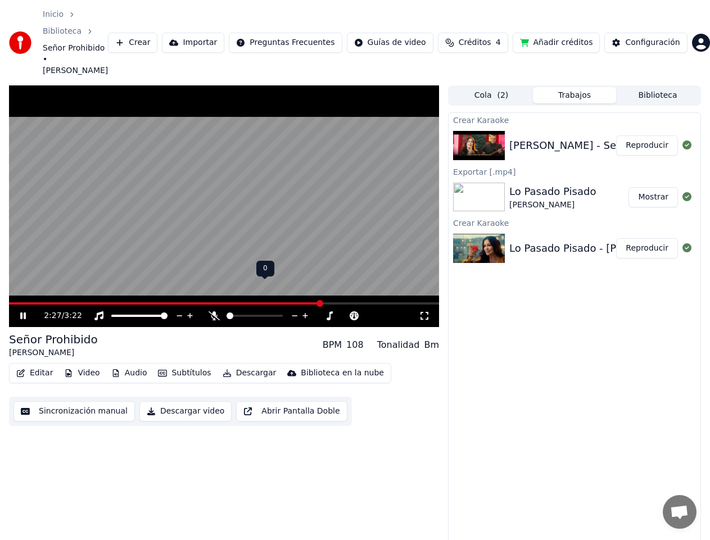
click at [227, 313] on span at bounding box center [230, 316] width 7 height 7
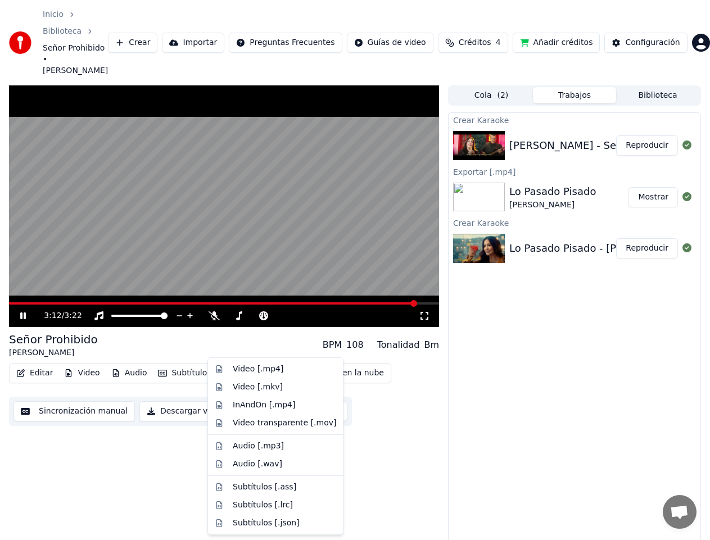
click at [234, 365] on button "Descargar" at bounding box center [249, 373] width 63 height 16
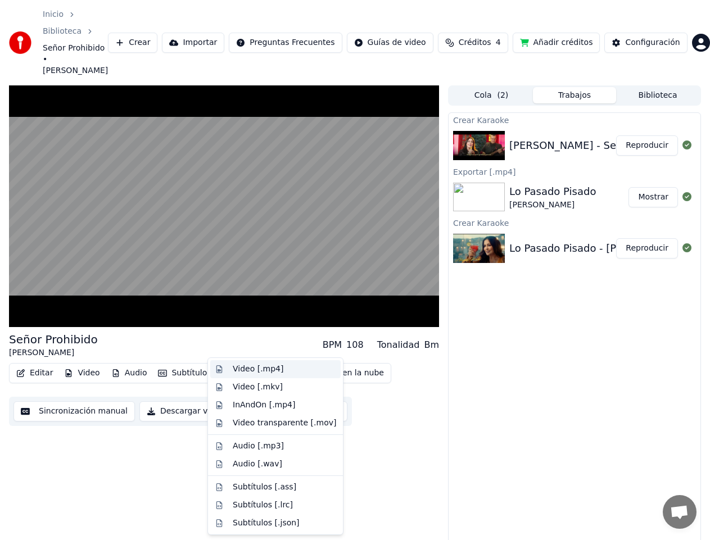
click at [243, 371] on div "Video [.mp4]" at bounding box center [258, 369] width 51 height 11
